Goal: Task Accomplishment & Management: Complete application form

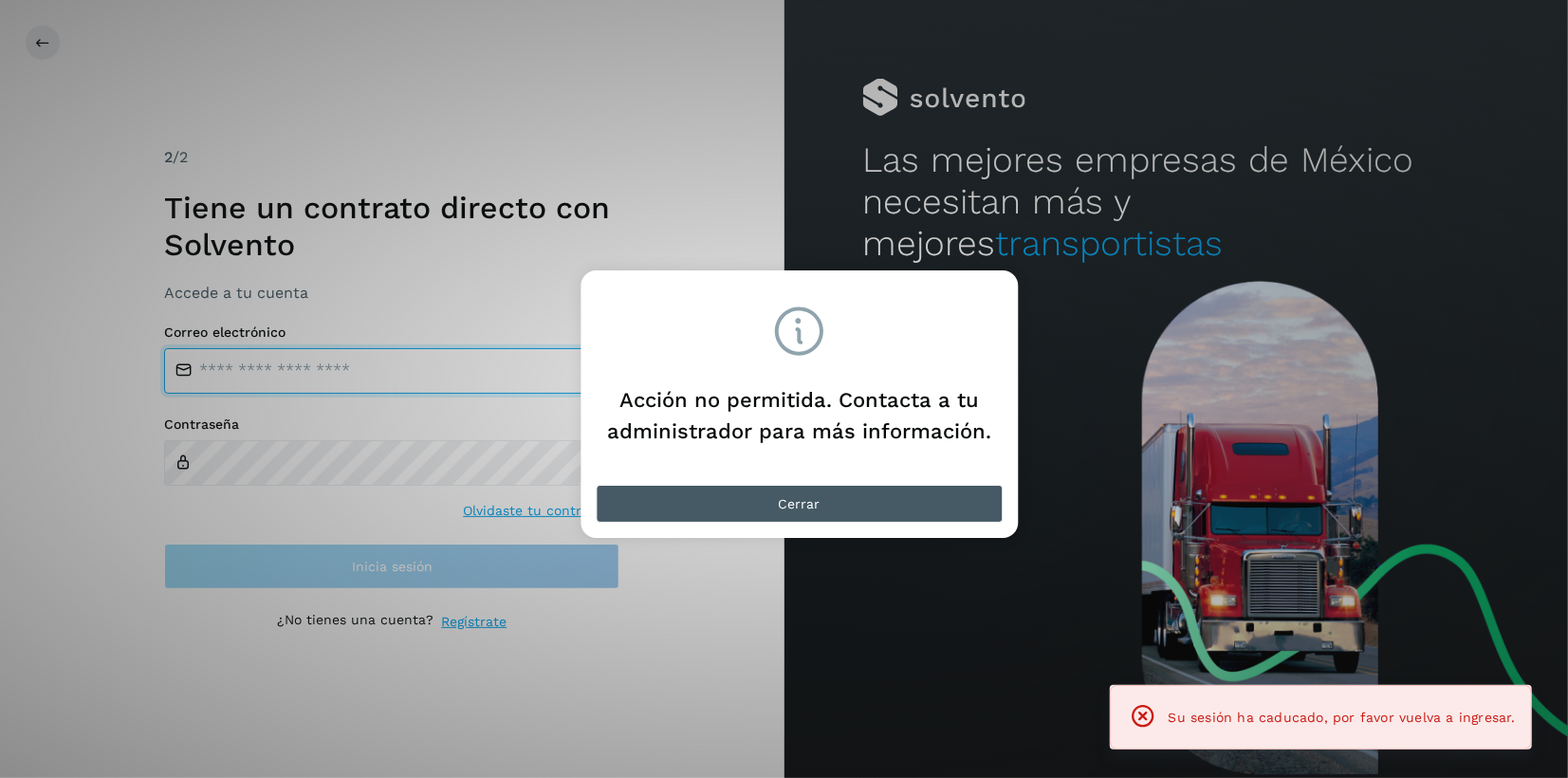
type input "**********"
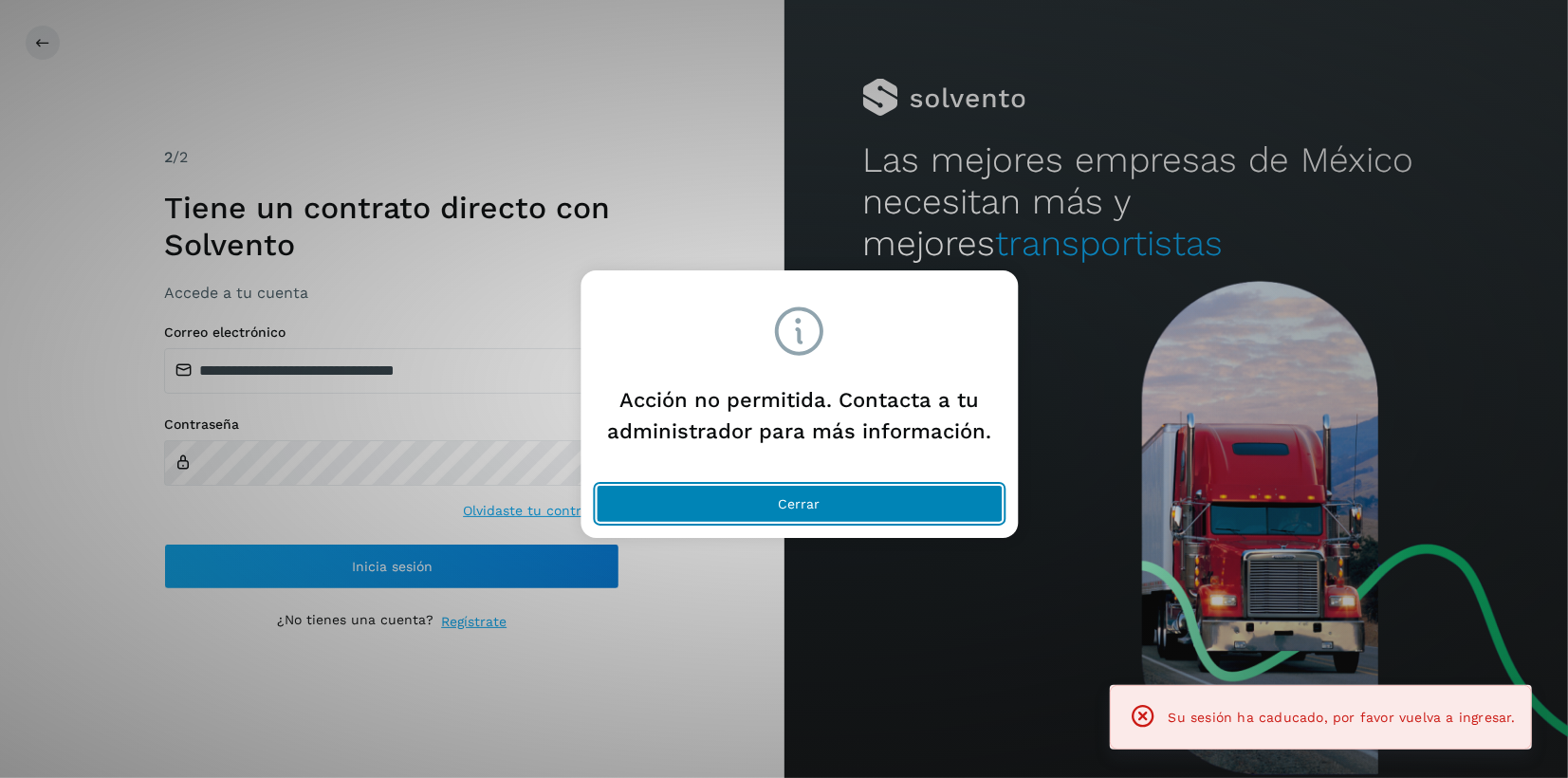
click at [843, 502] on button "Cerrar" at bounding box center [799, 504] width 407 height 38
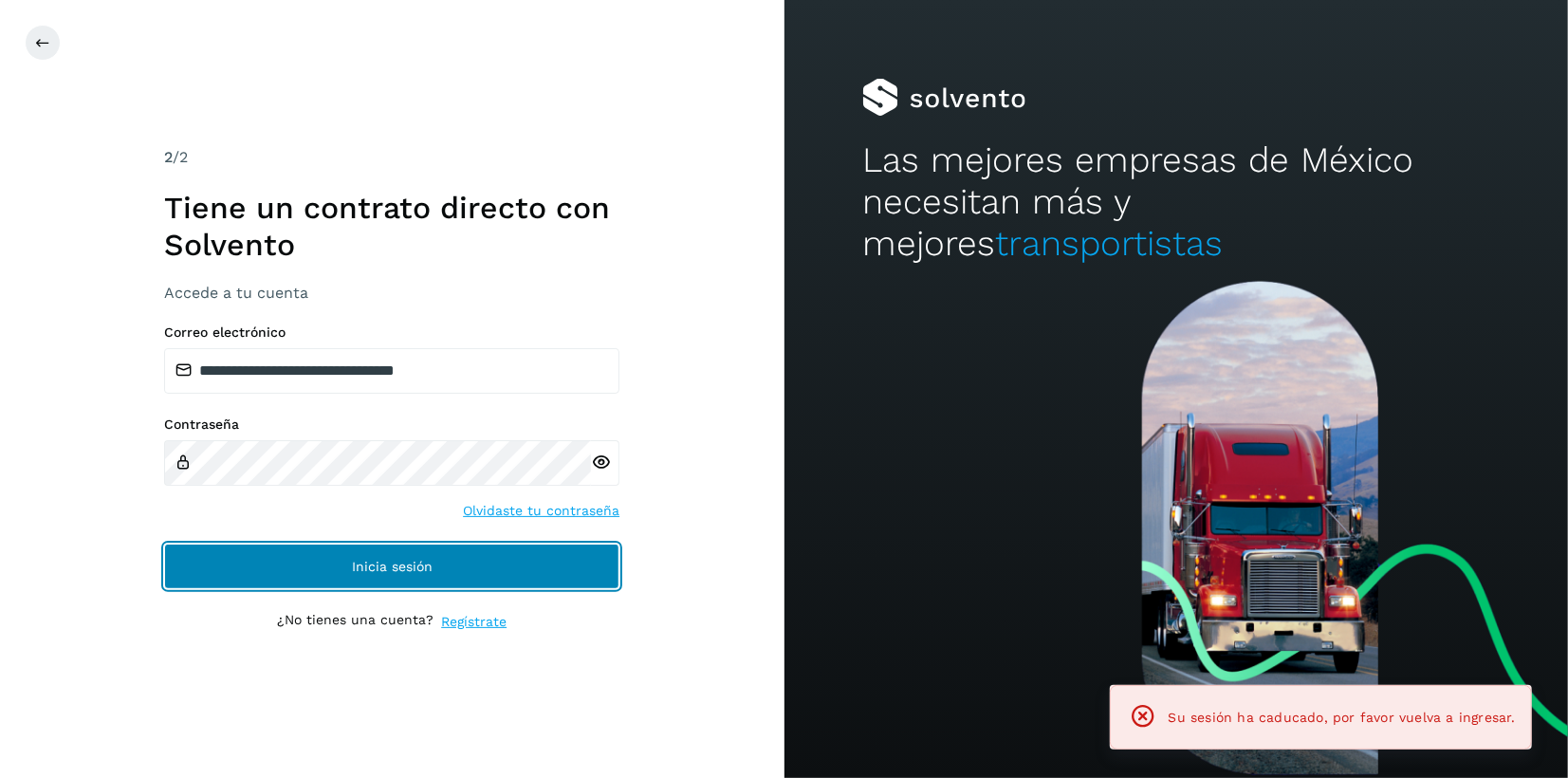
click at [511, 551] on button "Inicia sesión" at bounding box center [392, 566] width 455 height 46
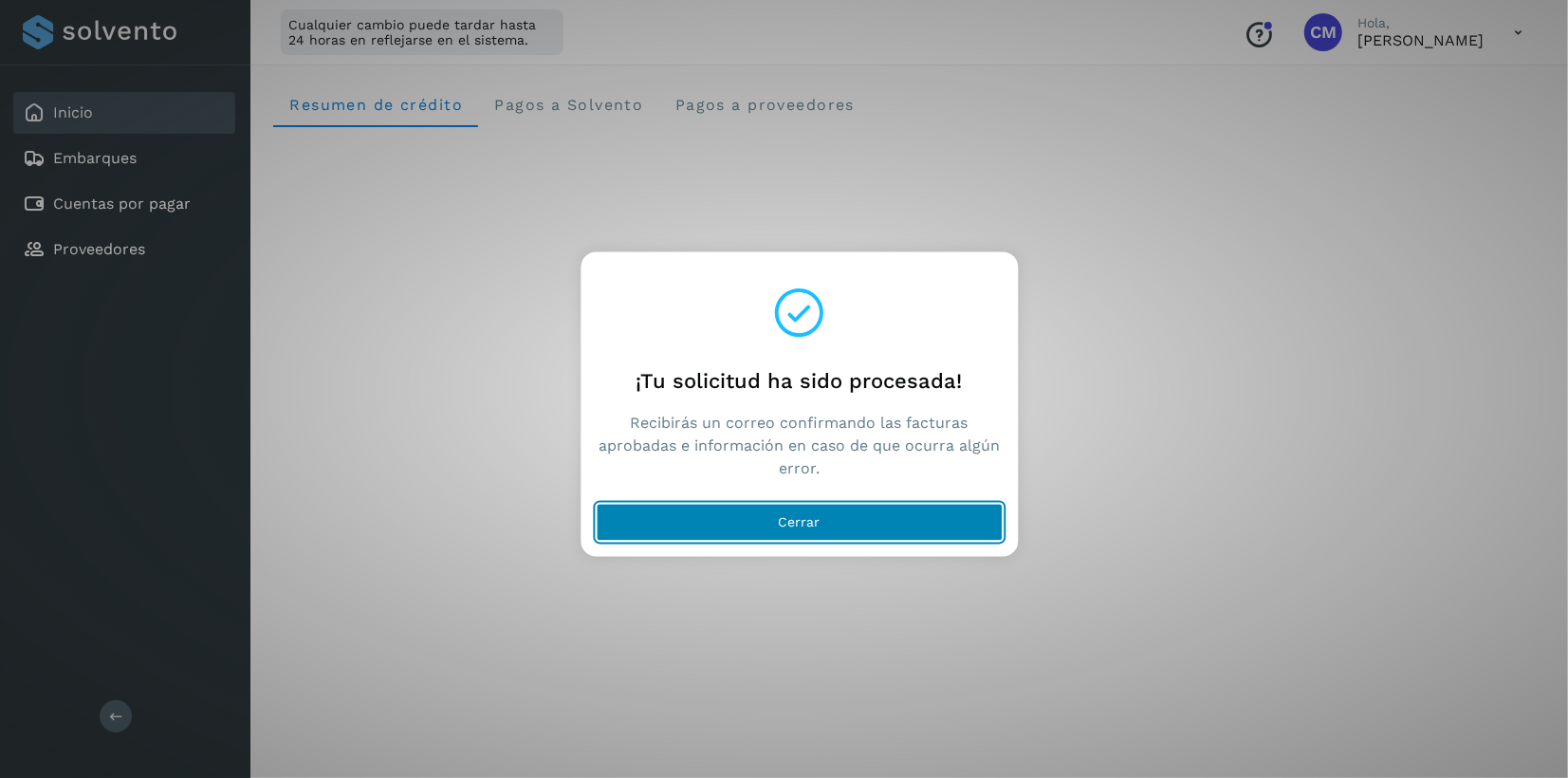
click at [813, 528] on span "Cerrar" at bounding box center [800, 523] width 42 height 13
